Goal: Check status: Check status

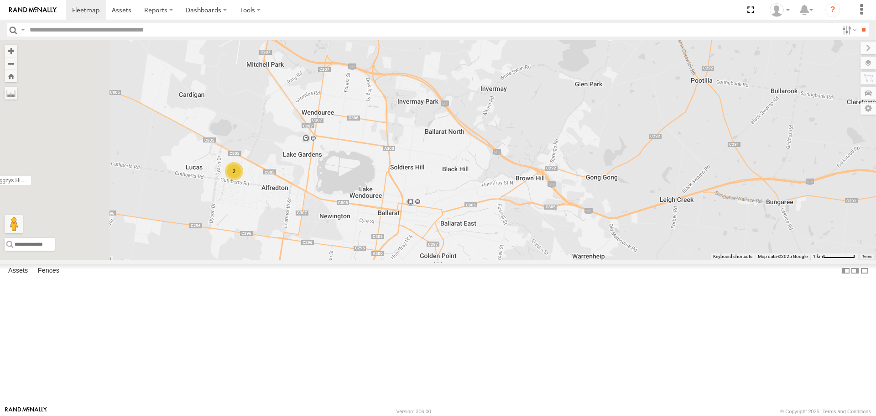
drag, startPoint x: 365, startPoint y: 297, endPoint x: 448, endPoint y: 252, distance: 95.2
click at [458, 251] on div "Buggzys HiAce #1 Cleaner Wagon #1 2" at bounding box center [438, 149] width 876 height 219
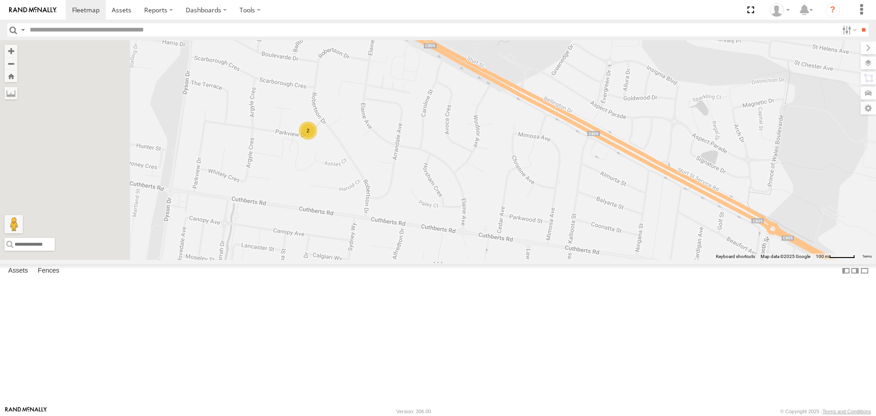
drag, startPoint x: 343, startPoint y: 233, endPoint x: 440, endPoint y: 246, distance: 97.2
click at [440, 246] on div "Buggzys HiAce #1 Cleaner Wagon #1 2" at bounding box center [438, 149] width 876 height 219
